Goal: Task Accomplishment & Management: Manage account settings

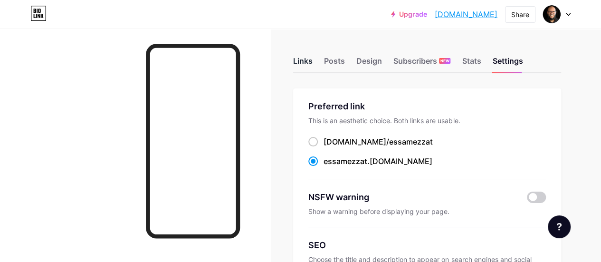
click at [312, 61] on div "Links" at bounding box center [302, 63] width 19 height 17
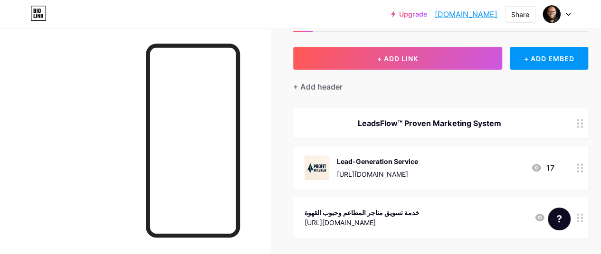
scroll to position [95, 0]
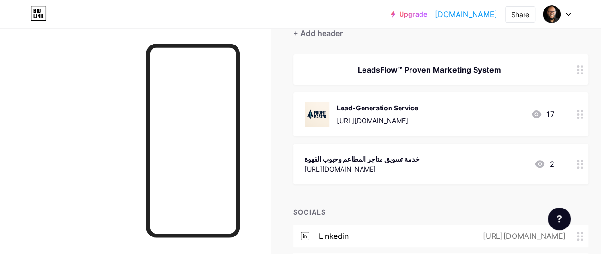
click at [394, 108] on div "Lead-Generation Service" at bounding box center [377, 108] width 81 height 10
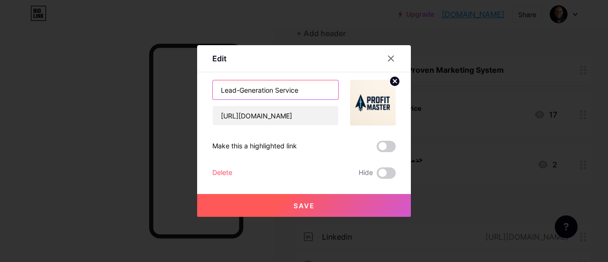
click at [269, 96] on input "Lead-Generation Service" at bounding box center [275, 89] width 125 height 19
paste input "🔽"
click at [265, 89] on input "🔽طلب خماتنا التسويقية" at bounding box center [275, 89] width 125 height 19
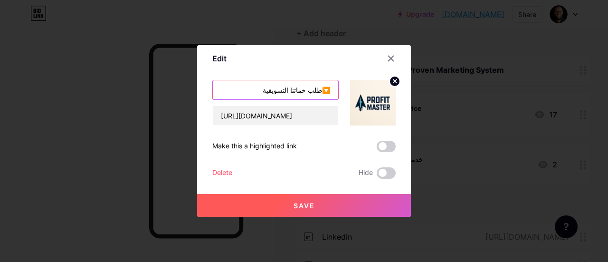
paste input "🔽"
type input "🔽طلب خماتنا التسويقية🔽"
click at [307, 204] on span "Save" at bounding box center [303, 205] width 21 height 8
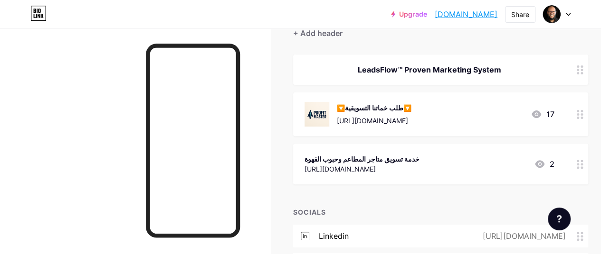
click at [375, 160] on div "خدمة تسويق متاجر المطاعم وحبوب القهوة" at bounding box center [361, 159] width 115 height 10
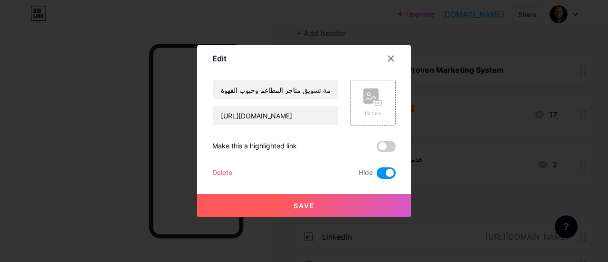
click at [226, 170] on div "Delete" at bounding box center [222, 172] width 20 height 11
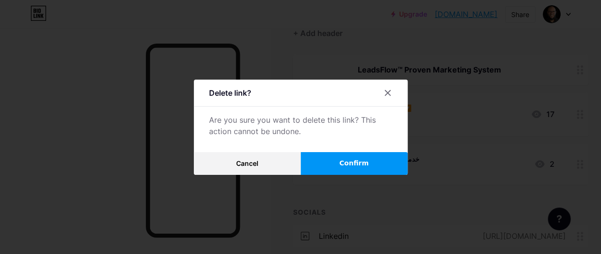
click at [358, 168] on span "Confirm" at bounding box center [353, 164] width 29 height 10
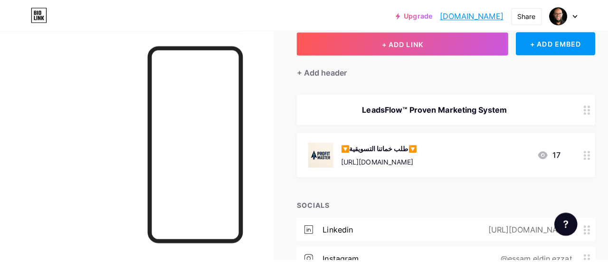
scroll to position [0, 0]
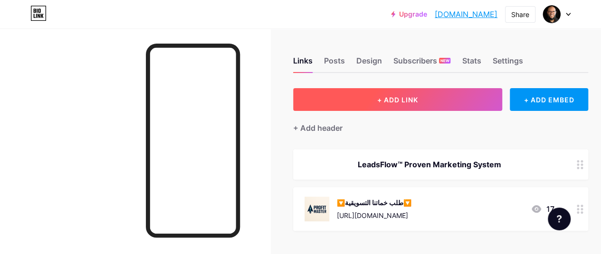
click at [457, 100] on button "+ ADD LINK" at bounding box center [397, 99] width 209 height 23
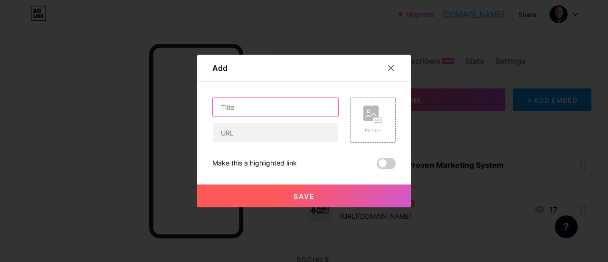
click at [304, 102] on input "text" at bounding box center [275, 106] width 125 height 19
paste input "👇"
click at [305, 105] on input "برنامج التدريب على حملات توليد العملاء👇" at bounding box center [275, 106] width 125 height 19
type input "برنامج التدريب على حملات توليد العملاء👇"
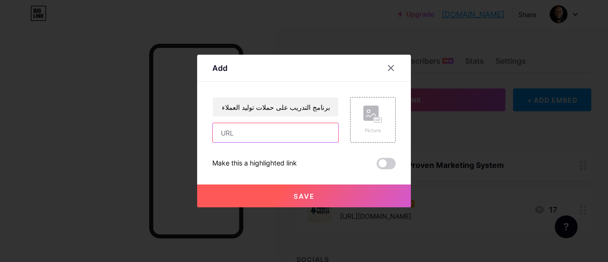
click at [258, 135] on input "text" at bounding box center [275, 132] width 125 height 19
paste input "[URL][DOMAIN_NAME]"
type input "[URL][DOMAIN_NAME]"
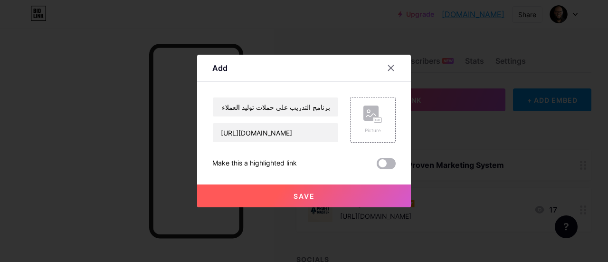
click at [376, 163] on span at bounding box center [385, 163] width 19 height 11
click at [376, 166] on input "checkbox" at bounding box center [376, 166] width 0 height 0
click at [380, 160] on span at bounding box center [385, 163] width 19 height 11
click at [376, 166] on input "checkbox" at bounding box center [376, 166] width 0 height 0
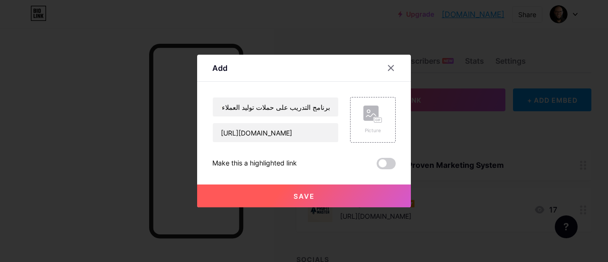
click at [320, 198] on button "Save" at bounding box center [304, 195] width 214 height 23
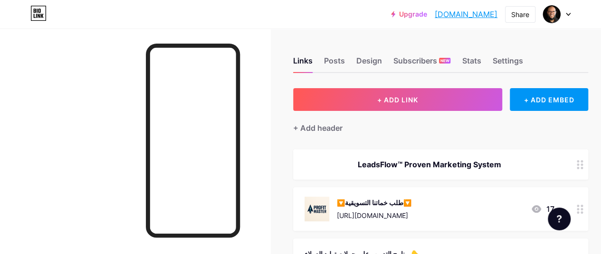
click at [351, 202] on div "🔽طلب خماتنا التسويقية🔽" at bounding box center [374, 203] width 75 height 10
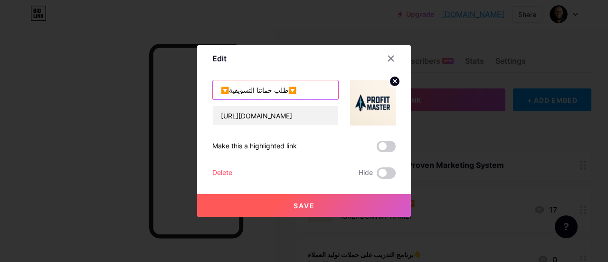
click at [296, 88] on input "🔽طلب خماتنا التسويقية🔽" at bounding box center [275, 89] width 125 height 19
paste input "[URL][DOMAIN_NAME]"
paste input "👇"
type input "طلب خماتنا التسويقية👇"
click at [311, 203] on button "Save" at bounding box center [304, 205] width 214 height 23
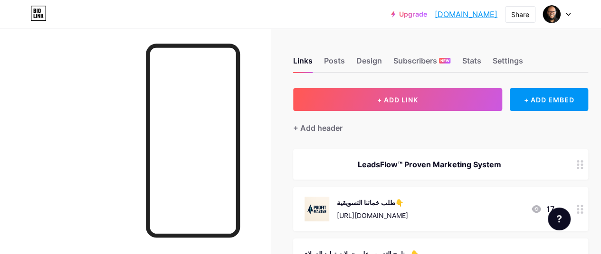
click at [356, 200] on div "طلب خماتنا التسويقية👇" at bounding box center [372, 203] width 71 height 10
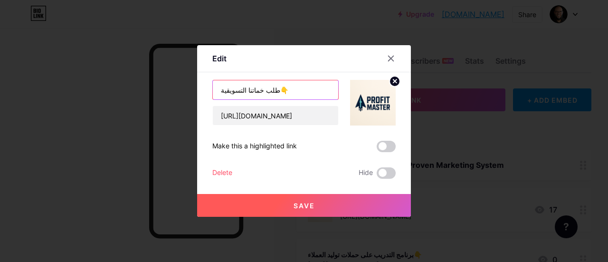
click at [306, 94] on input "طلب خماتنا التسويقية👇" at bounding box center [275, 89] width 125 height 19
paste input "👈"
type input "👈أطلب خدماتنا التسويقية لمشروعك"
click at [382, 141] on span at bounding box center [385, 146] width 19 height 11
click at [376, 149] on input "checkbox" at bounding box center [376, 149] width 0 height 0
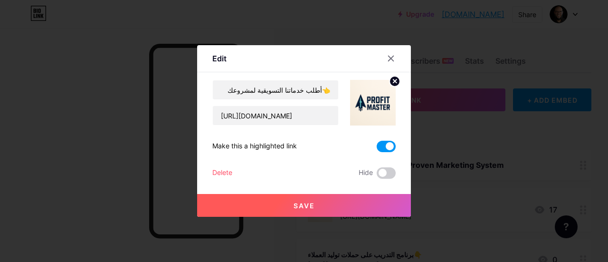
click at [282, 200] on button "Save" at bounding box center [304, 205] width 214 height 23
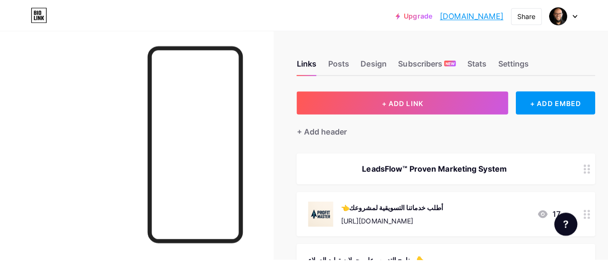
scroll to position [95, 0]
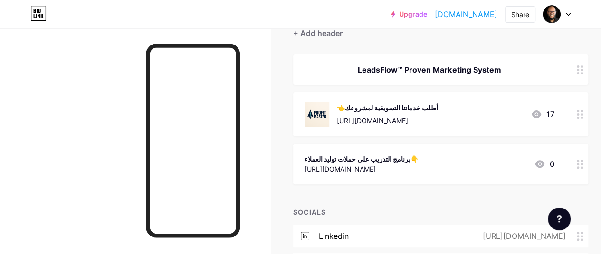
click at [361, 157] on div "برنامج التدريب على حملات توليد العملاء👇" at bounding box center [361, 159] width 114 height 10
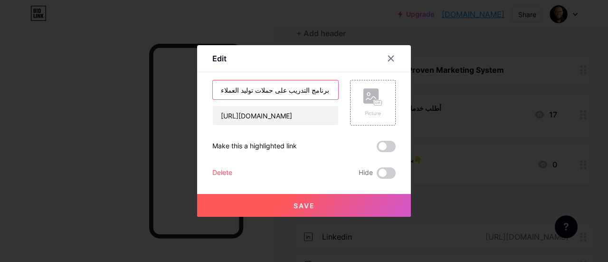
click at [299, 92] on input "برنامج التدريب على حملات توليد العملاء👇" at bounding box center [275, 89] width 125 height 19
click at [299, 91] on input "برنامج التدريب على حملات توليد العملاء👇" at bounding box center [275, 89] width 125 height 19
paste input "👈"
type input "👈برنامج التدريب على حملات توليد العملاء"
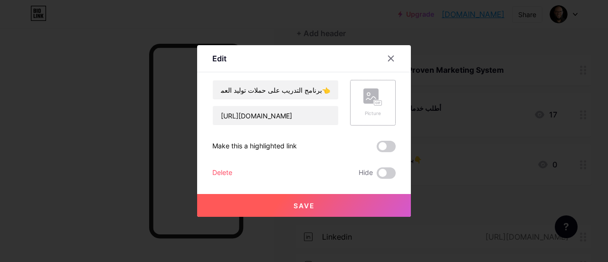
click at [359, 91] on div "Picture" at bounding box center [373, 103] width 46 height 46
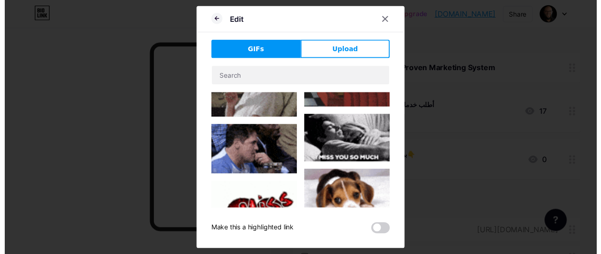
scroll to position [0, 0]
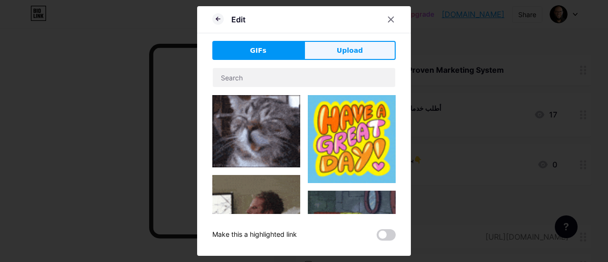
click at [325, 50] on button "Upload" at bounding box center [350, 50] width 92 height 19
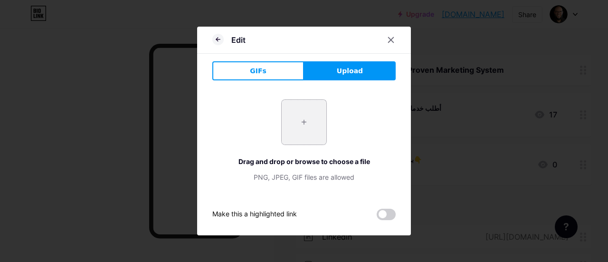
click at [309, 121] on input "file" at bounding box center [304, 122] width 45 height 45
type input "C:\fakepath\في برنامج تطبيقي مخصص للكوتشز والاستشاريين — خطوة بخطوة (3).jpg"
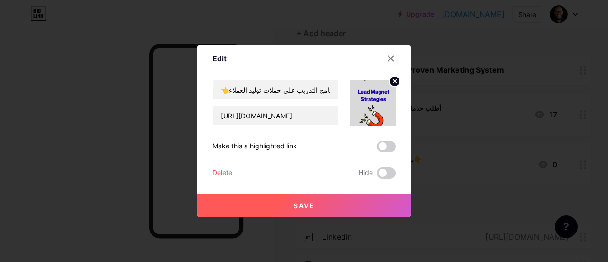
click at [391, 79] on circle at bounding box center [394, 81] width 10 height 10
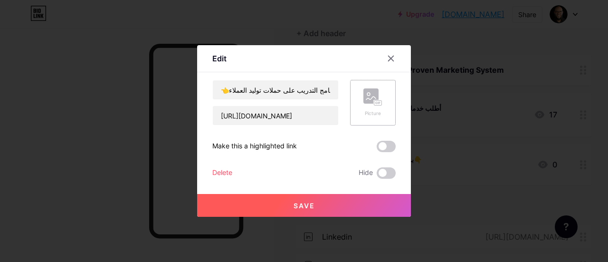
click at [374, 100] on rect at bounding box center [378, 103] width 9 height 6
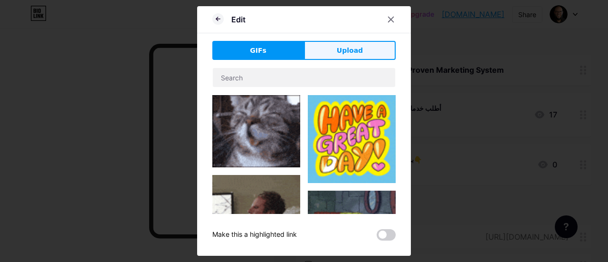
click at [339, 55] on span "Upload" at bounding box center [350, 51] width 26 height 10
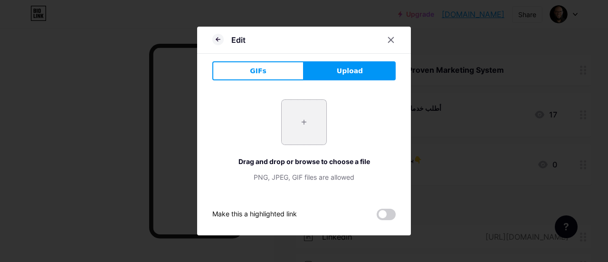
click at [293, 115] on input "file" at bounding box center [304, 122] width 45 height 45
type input "C:\fakepath\Profit master logo new-01.png"
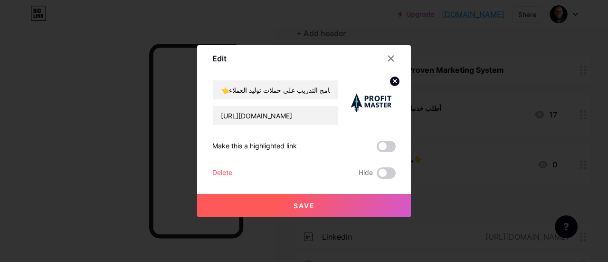
click at [311, 203] on button "Save" at bounding box center [304, 205] width 214 height 23
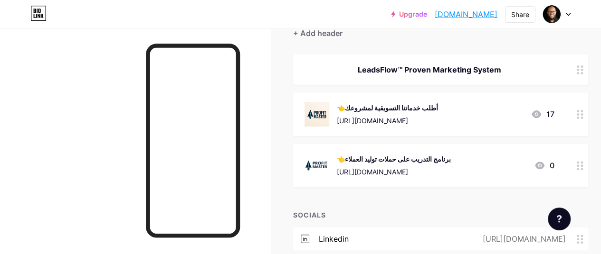
click at [381, 114] on div "👈أطلب خدماتنا التسويقية لمشروعك [URL][DOMAIN_NAME]" at bounding box center [387, 114] width 101 height 25
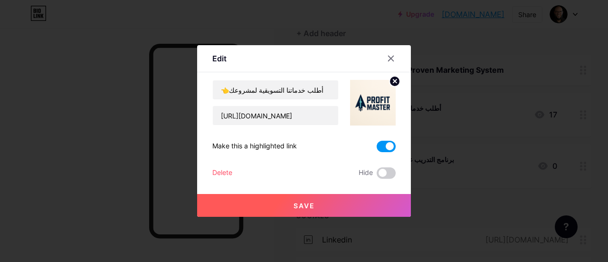
click at [393, 79] on icon at bounding box center [394, 80] width 3 height 3
click at [371, 95] on rect at bounding box center [370, 95] width 15 height 15
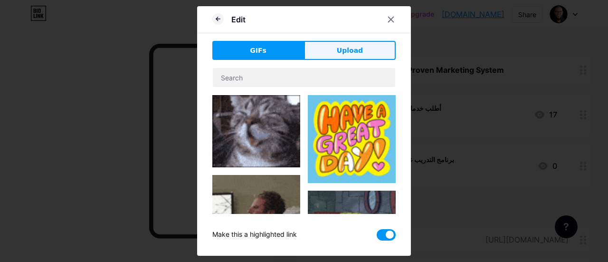
click at [321, 47] on button "Upload" at bounding box center [350, 50] width 92 height 19
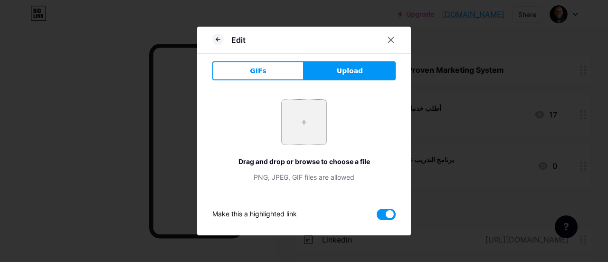
click at [303, 129] on input "file" at bounding box center [304, 122] width 45 height 45
type input "C:\fakepath\Profit master logo new-01.png"
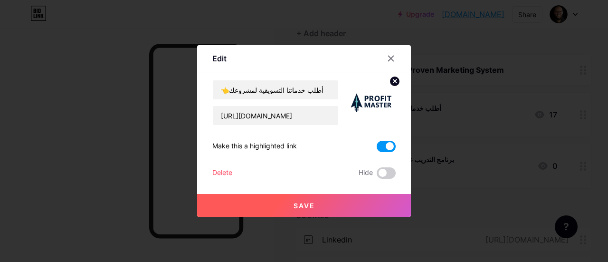
click at [385, 149] on span at bounding box center [385, 146] width 19 height 11
click at [376, 149] on input "checkbox" at bounding box center [376, 149] width 0 height 0
click at [279, 205] on button "Save" at bounding box center [304, 205] width 214 height 23
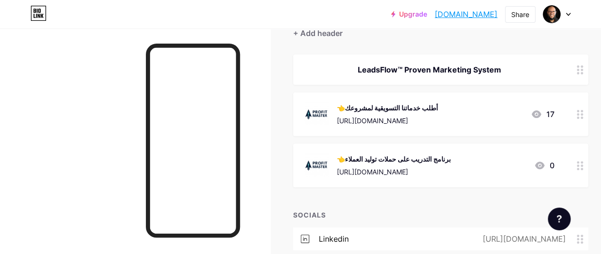
click at [392, 107] on div "👈أطلب خدماتنا التسويقية لمشروعك" at bounding box center [387, 108] width 101 height 10
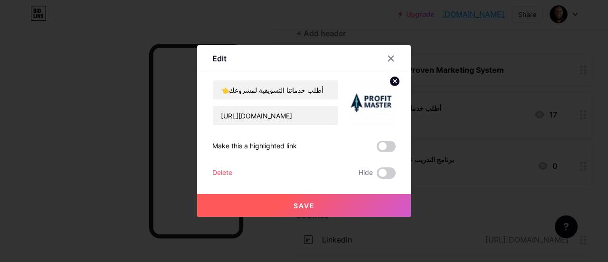
click at [363, 96] on img at bounding box center [373, 103] width 46 height 46
click at [393, 82] on icon at bounding box center [394, 80] width 3 height 3
click at [374, 105] on rect at bounding box center [378, 103] width 8 height 5
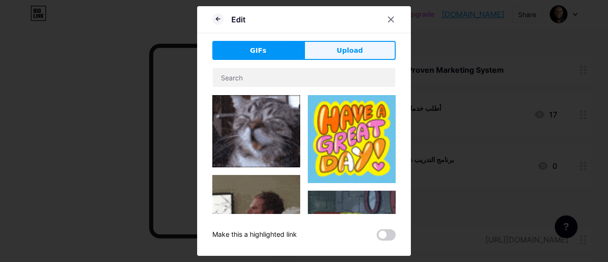
click at [341, 59] on button "Upload" at bounding box center [350, 50] width 92 height 19
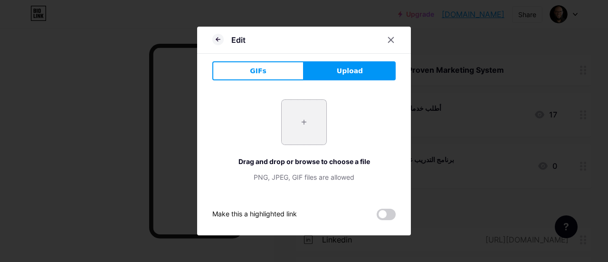
click at [310, 120] on input "file" at bounding box center [304, 122] width 45 height 45
type input "C:\fakepath\Profit master logo new-02.png"
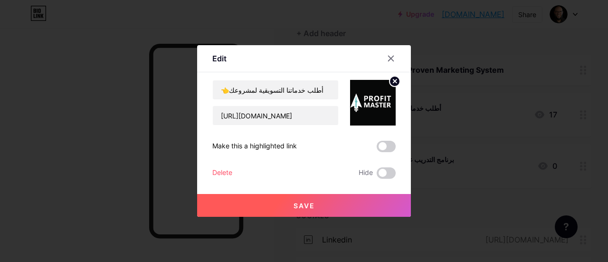
click at [299, 205] on span "Save" at bounding box center [303, 205] width 21 height 8
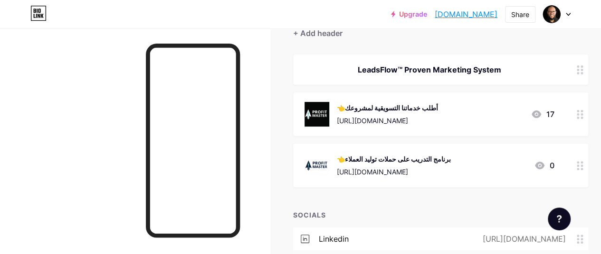
click at [368, 153] on div "👈برنامج التدريب على حملات توليد العملاء [URL][DOMAIN_NAME]" at bounding box center [394, 165] width 114 height 25
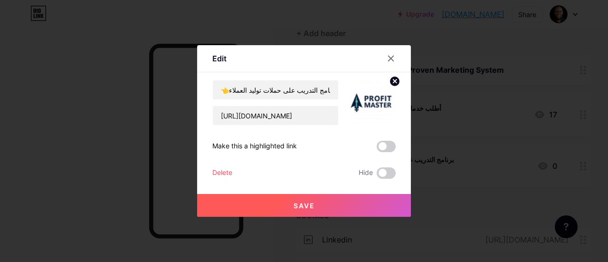
click at [390, 83] on circle at bounding box center [394, 81] width 10 height 10
click at [376, 100] on rect at bounding box center [378, 103] width 9 height 6
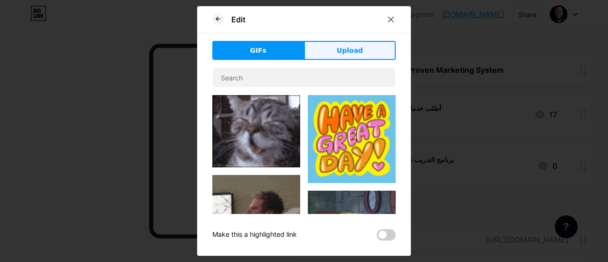
click at [353, 48] on span "Upload" at bounding box center [350, 51] width 26 height 10
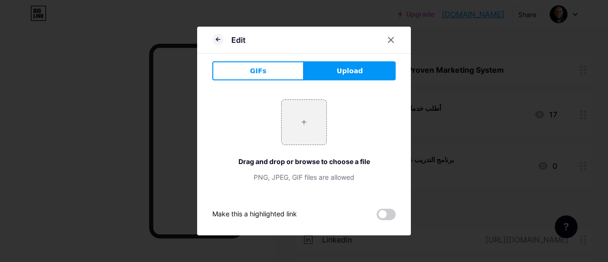
click at [333, 70] on button "Upload" at bounding box center [350, 70] width 92 height 19
click at [305, 119] on input "file" at bounding box center [304, 122] width 45 height 45
type input "C:\fakepath\Profit master logo new-02.png"
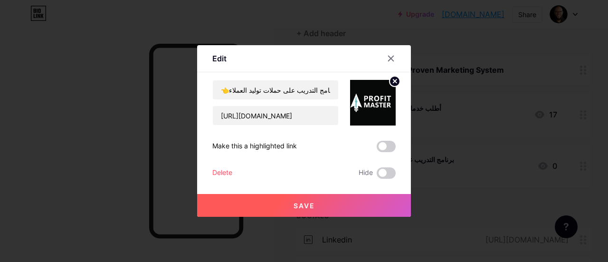
click at [330, 200] on button "Save" at bounding box center [304, 205] width 214 height 23
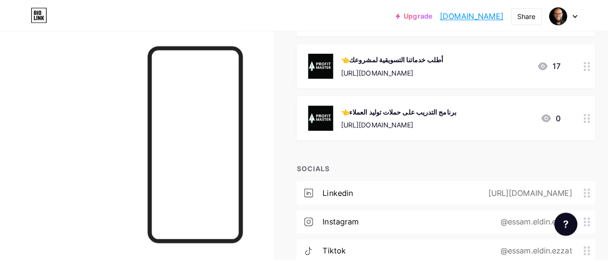
scroll to position [47, 0]
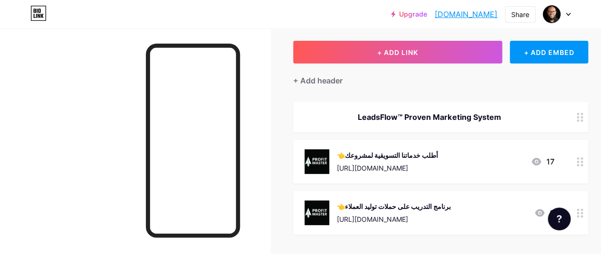
click at [376, 206] on div "👈برنامج التدريب على حملات توليد العملاء" at bounding box center [394, 207] width 114 height 10
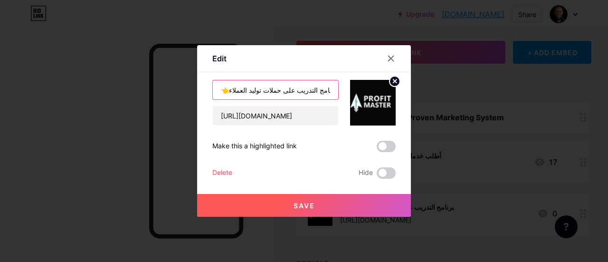
click at [293, 88] on input "👈برنامج التدريب على حملات توليد العملاء" at bounding box center [275, 89] width 125 height 19
type input "👈برنامج تدريب رواد الأعمال على حملات توليد العملاء"
click at [303, 207] on span "Save" at bounding box center [303, 205] width 21 height 8
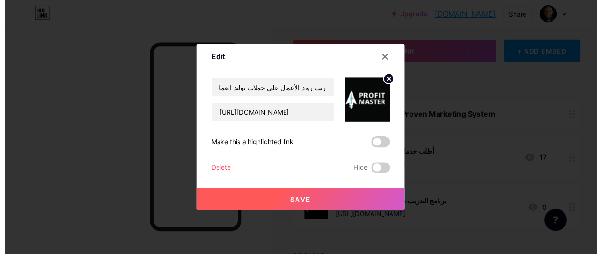
scroll to position [0, 0]
